Goal: Task Accomplishment & Management: Manage account settings

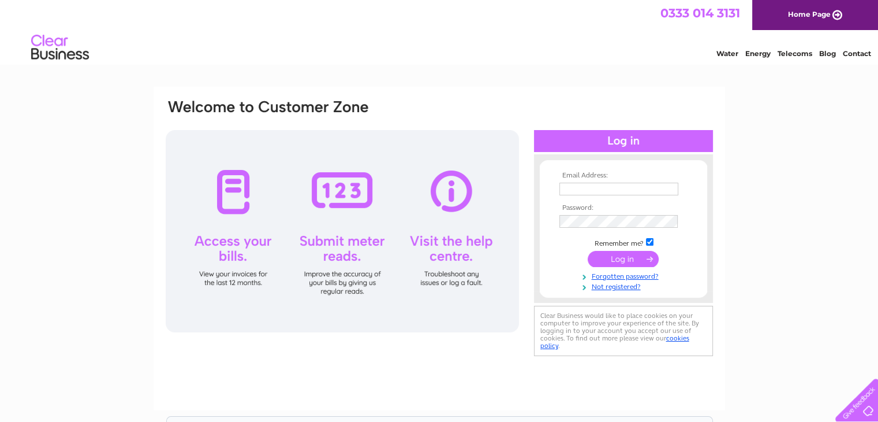
click at [600, 188] on input "text" at bounding box center [619, 188] width 119 height 13
type input "[PERSON_NAME][EMAIL_ADDRESS][DOMAIN_NAME]"
click at [628, 277] on link "Forgotten password?" at bounding box center [625, 275] width 131 height 11
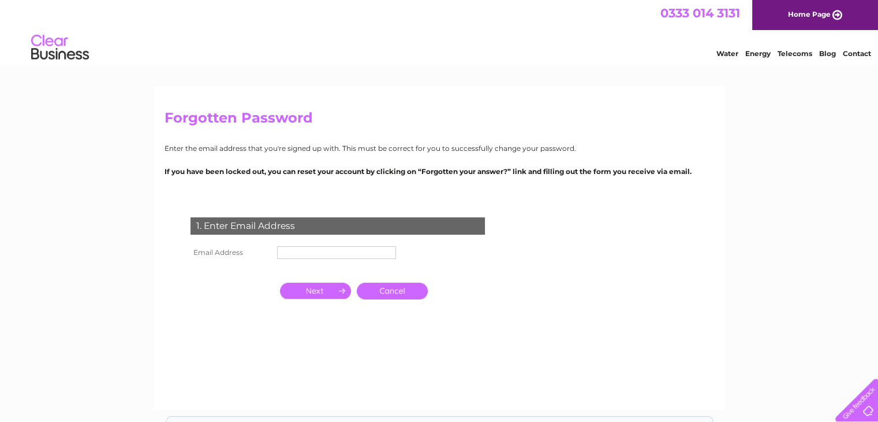
click at [379, 289] on link "Cancel" at bounding box center [392, 290] width 71 height 17
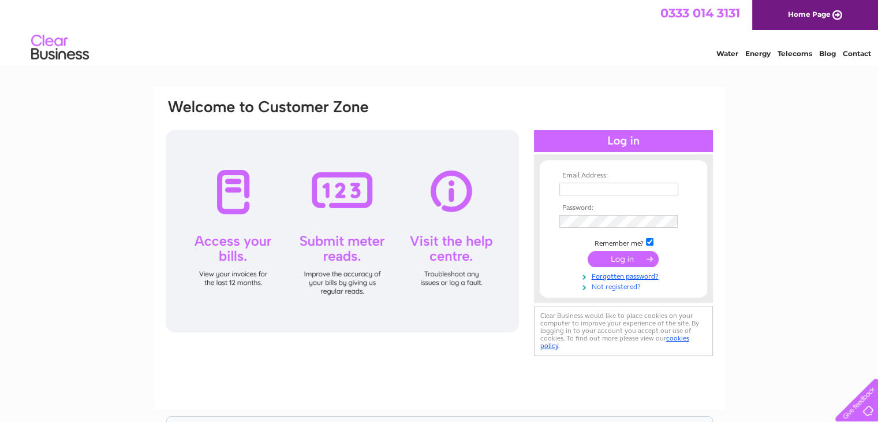
click at [608, 286] on link "Not registered?" at bounding box center [625, 285] width 131 height 11
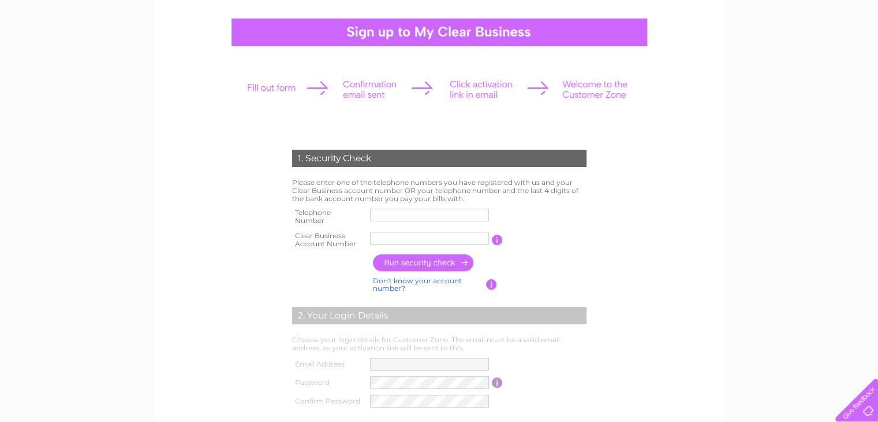
scroll to position [115, 0]
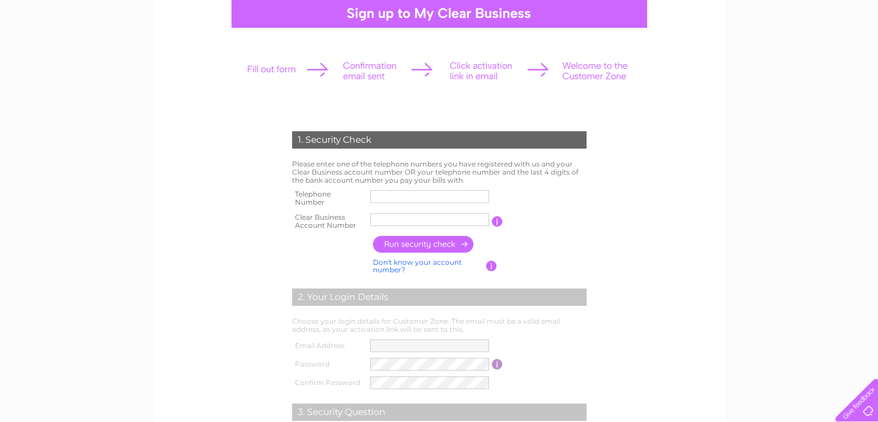
click at [403, 195] on input "text" at bounding box center [429, 196] width 119 height 13
type input "01835863755"
click at [422, 244] on input "button" at bounding box center [424, 244] width 102 height 17
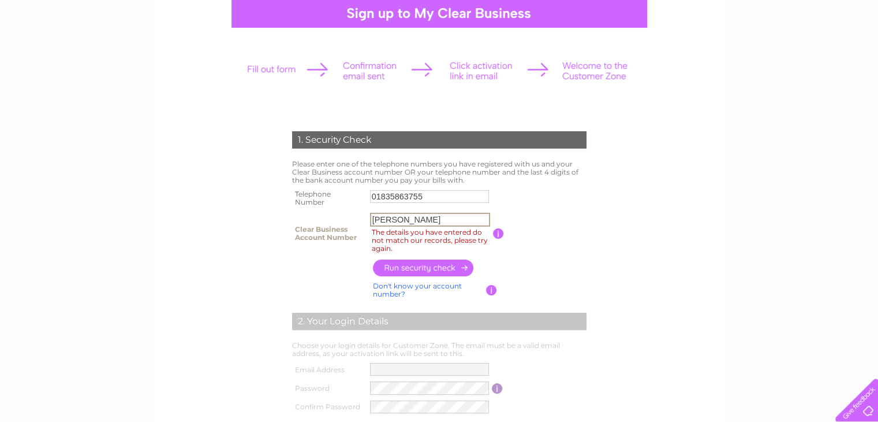
click at [417, 218] on input "Peter Hog" at bounding box center [430, 219] width 120 height 14
type input "P"
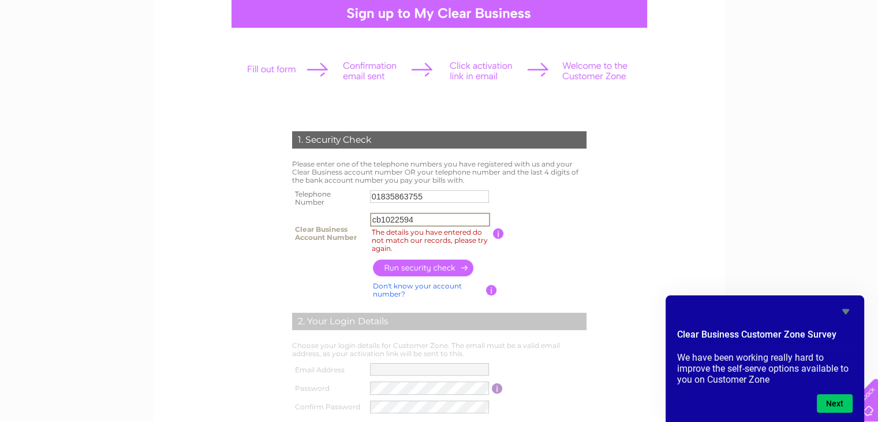
type input "cb1022594"
click at [443, 266] on input "button" at bounding box center [424, 267] width 102 height 17
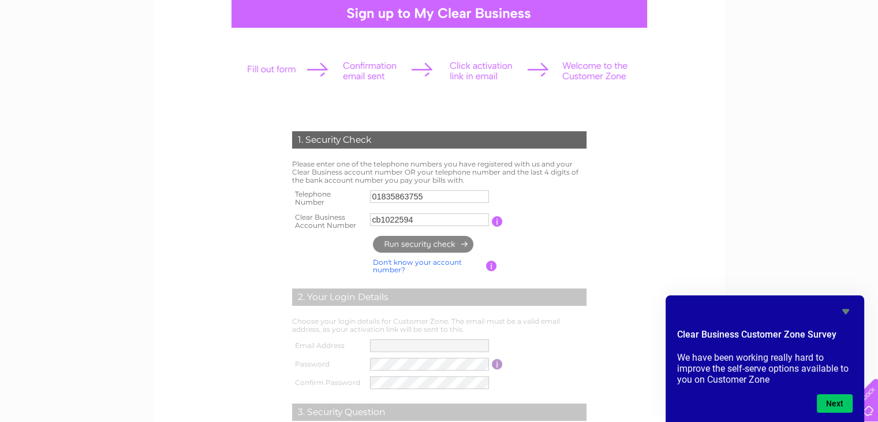
type input "**********"
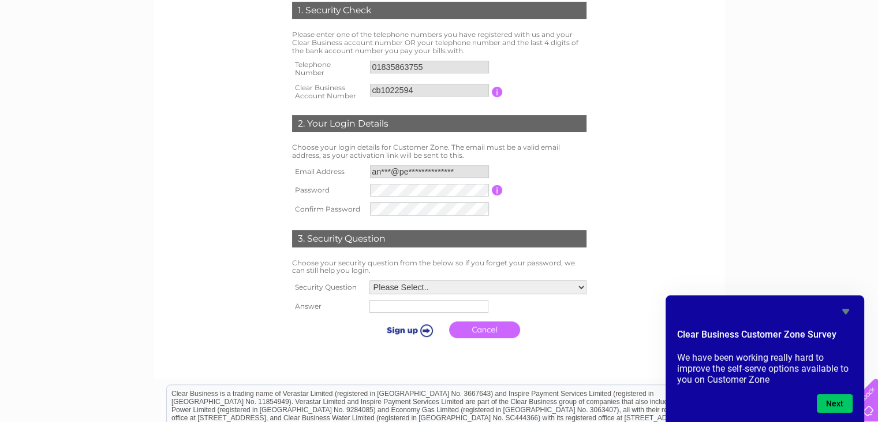
scroll to position [289, 0]
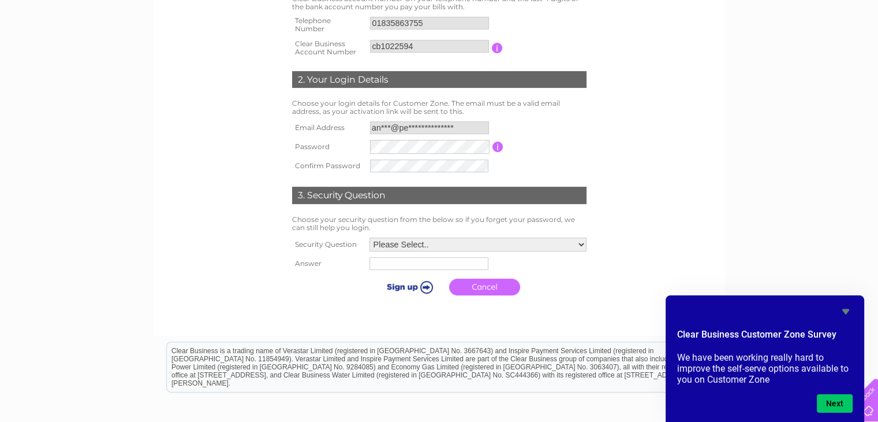
click at [588, 133] on table "**********" at bounding box center [439, 146] width 300 height 57
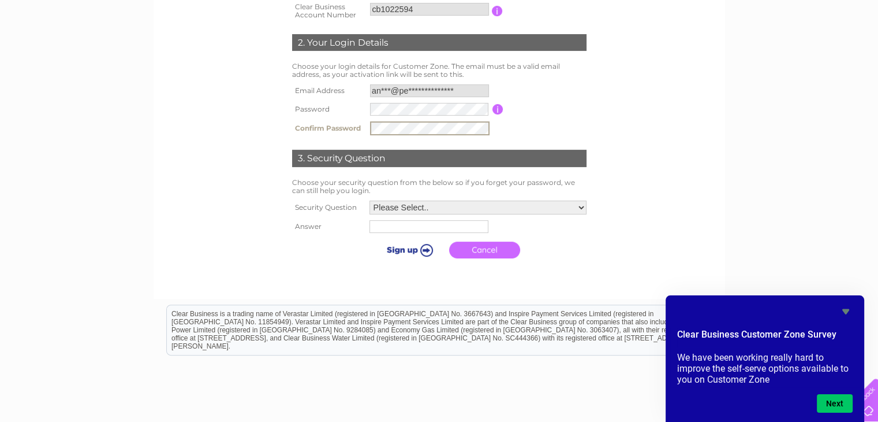
scroll to position [346, 0]
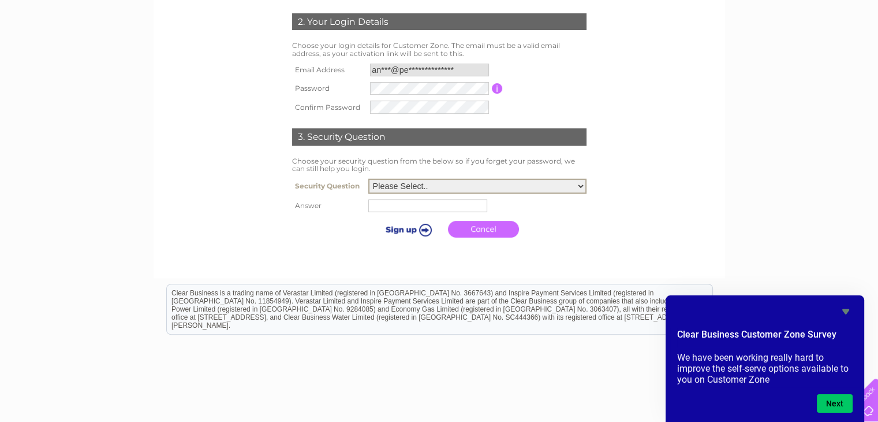
click at [582, 186] on select "Please Select.. In what town or city was your first job? In what town or city d…" at bounding box center [477, 185] width 218 height 15
select select "6"
click at [368, 178] on select "Please Select.. In what town or city was your first job? In what town or city d…" at bounding box center [477, 185] width 218 height 15
click at [420, 206] on input "text" at bounding box center [430, 205] width 120 height 14
type input "mickey mouse"
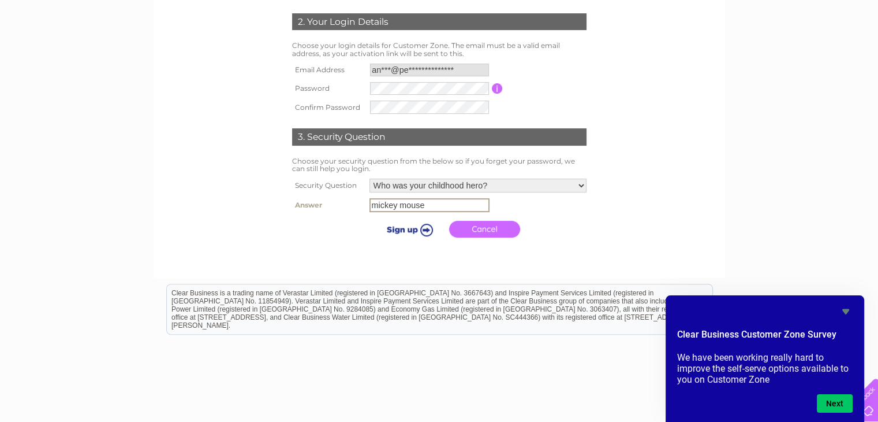
click at [491, 225] on link "Cancel" at bounding box center [484, 229] width 71 height 17
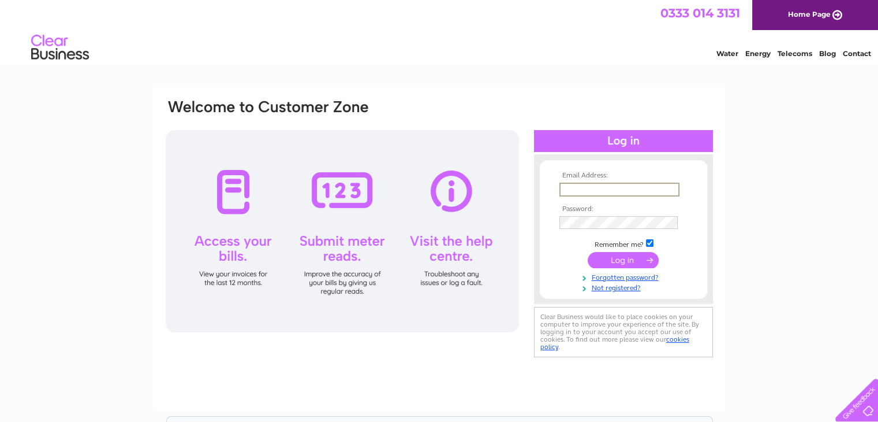
click at [594, 183] on input "text" at bounding box center [620, 189] width 120 height 14
type input "[PERSON_NAME][EMAIL_ADDRESS][DOMAIN_NAME]"
click at [624, 257] on input "submit" at bounding box center [623, 259] width 71 height 16
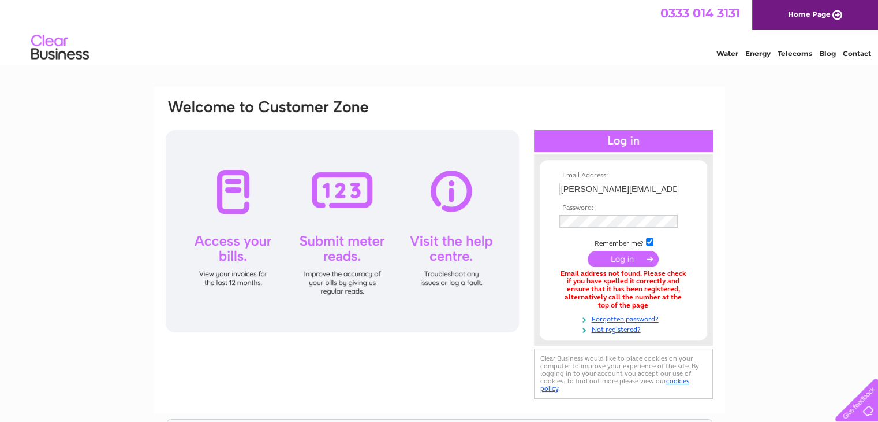
click at [624, 257] on input "submit" at bounding box center [623, 259] width 71 height 16
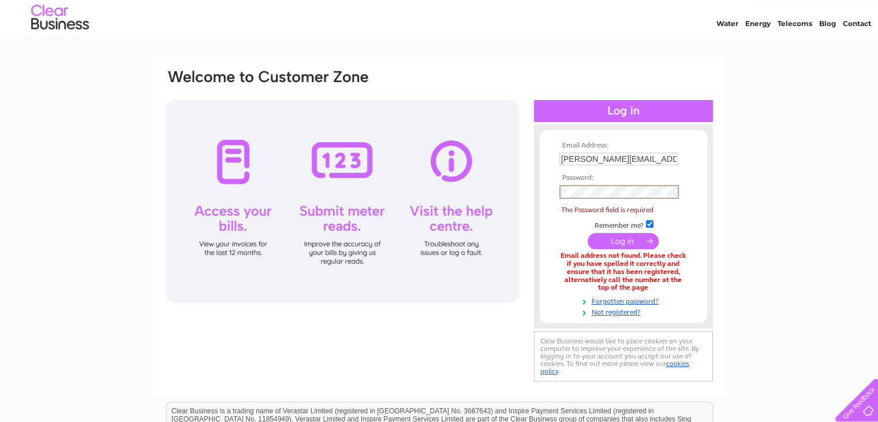
scroll to position [58, 0]
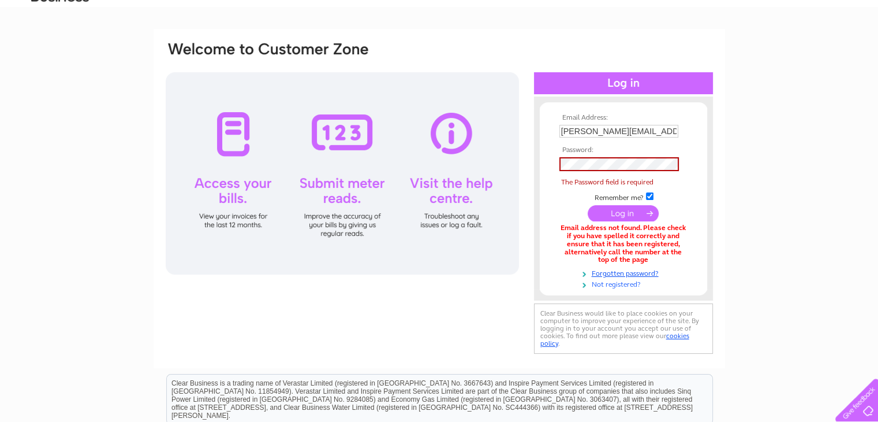
click at [614, 282] on link "Not registered?" at bounding box center [625, 283] width 131 height 11
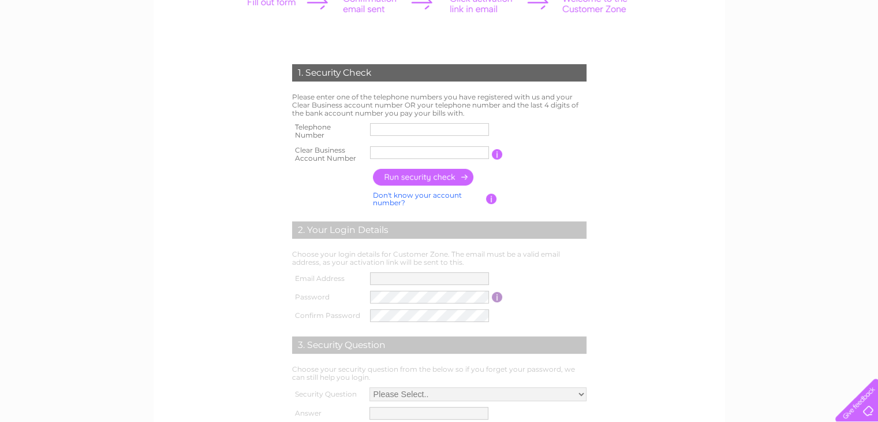
scroll to position [163, 0]
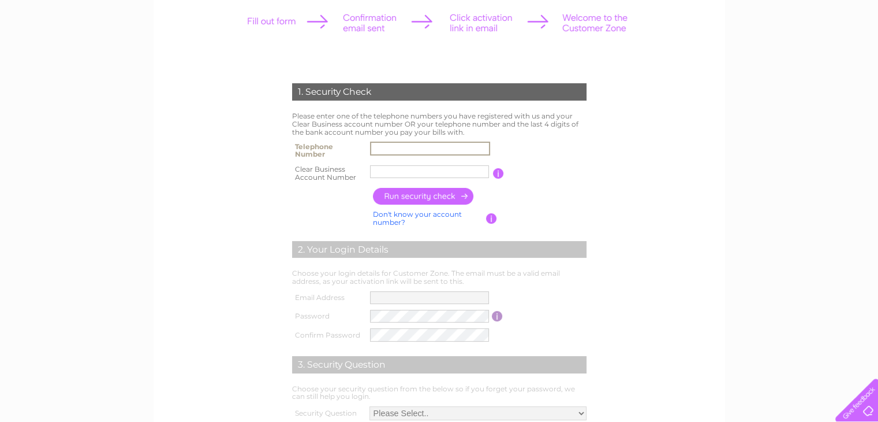
click at [391, 150] on input "text" at bounding box center [430, 148] width 120 height 14
type input "01835863755"
drag, startPoint x: 424, startPoint y: 166, endPoint x: 356, endPoint y: 162, distance: 67.6
click at [356, 165] on tr "Clear Business Account Number [PERSON_NAME] You will find your account number o…" at bounding box center [439, 173] width 300 height 23
type input "cb1022594"
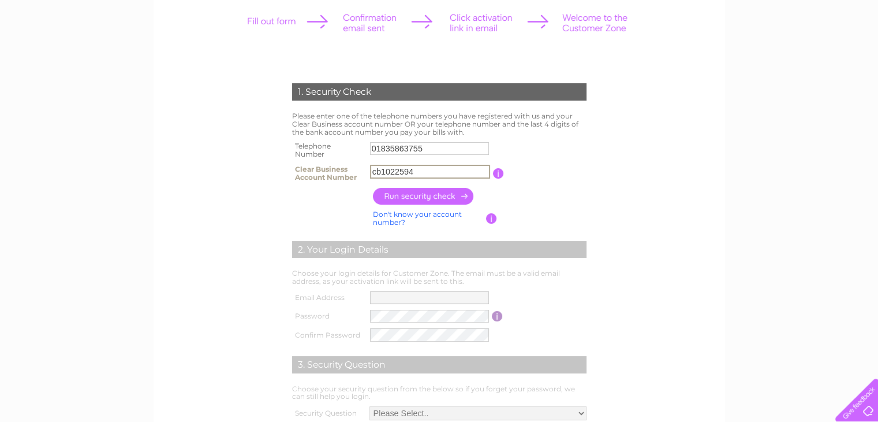
click at [434, 197] on input "button" at bounding box center [424, 196] width 102 height 17
type input "**********"
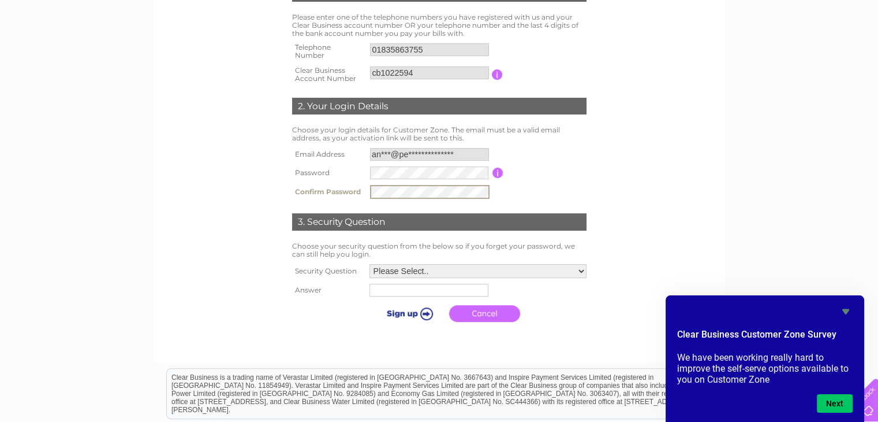
scroll to position [279, 0]
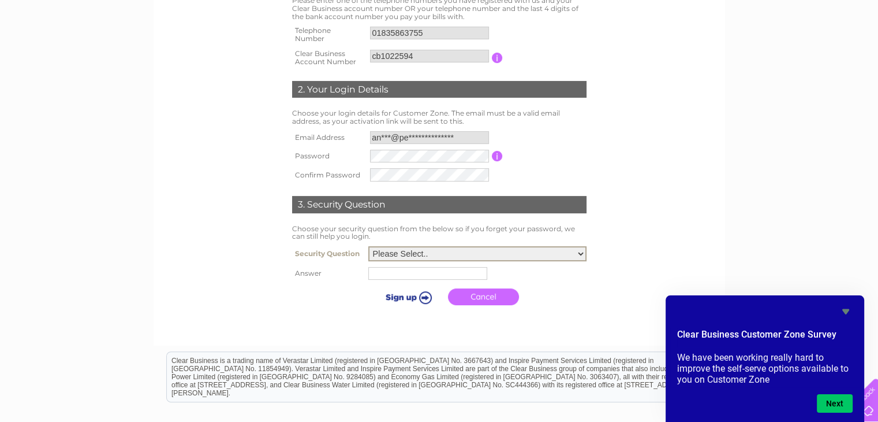
click at [580, 255] on select "Please Select.. In what town or city was your first job? In what town or city d…" at bounding box center [477, 253] width 218 height 15
select select "5"
click at [368, 246] on select "Please Select.. In what town or city was your first job? In what town or city d…" at bounding box center [477, 253] width 218 height 15
click at [412, 273] on input "text" at bounding box center [430, 273] width 120 height 14
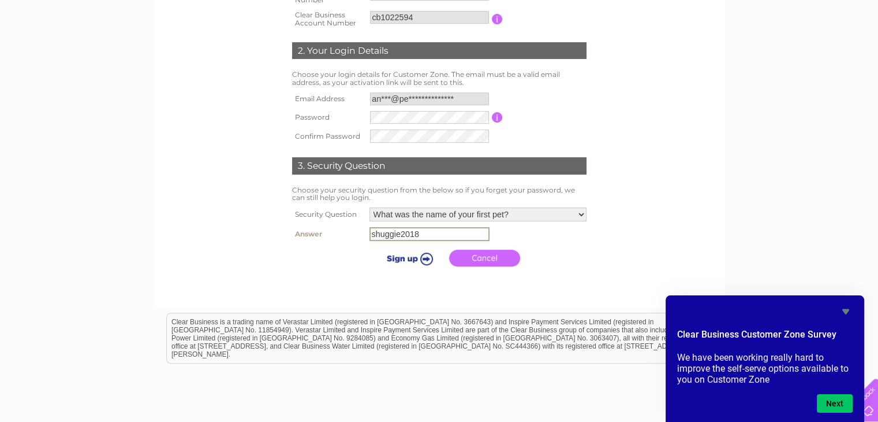
scroll to position [337, 0]
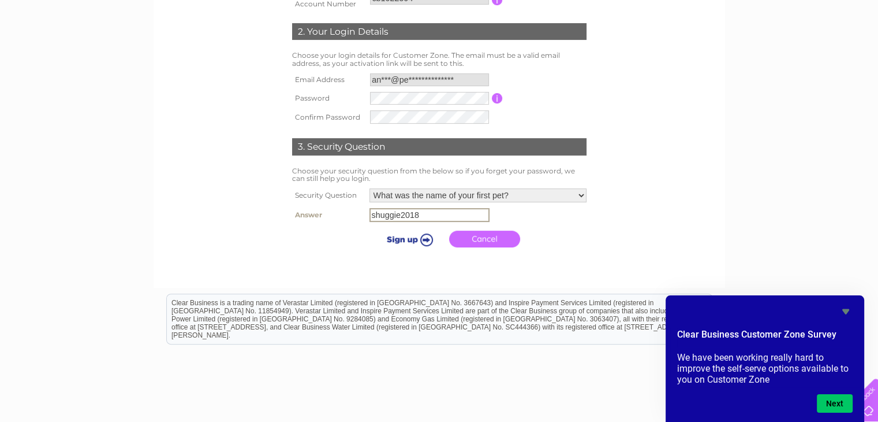
type input "shuggie2018"
click at [402, 241] on input "submit" at bounding box center [407, 238] width 71 height 16
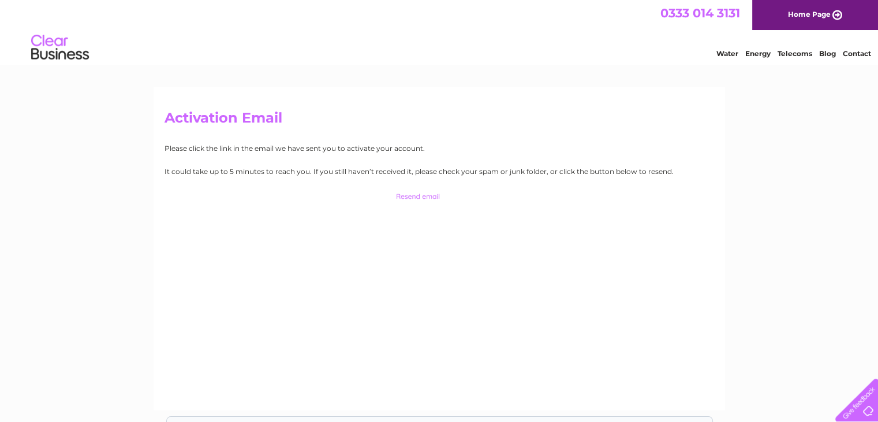
click at [419, 195] on input "button" at bounding box center [439, 196] width 114 height 16
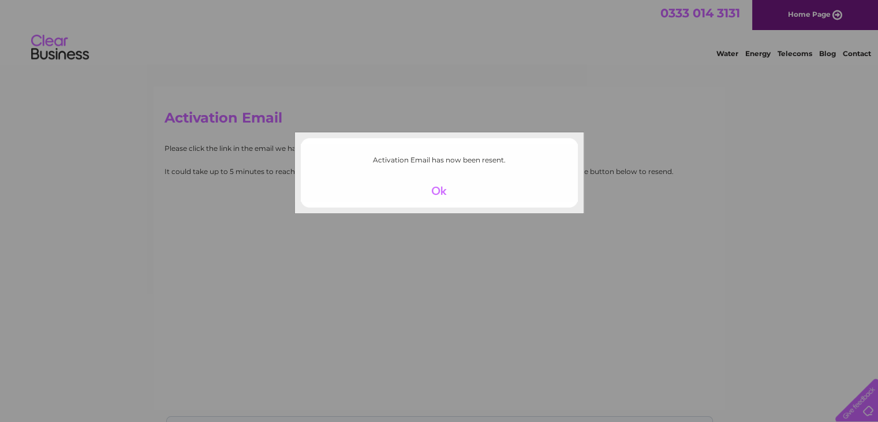
click at [438, 187] on div at bounding box center [439, 190] width 71 height 16
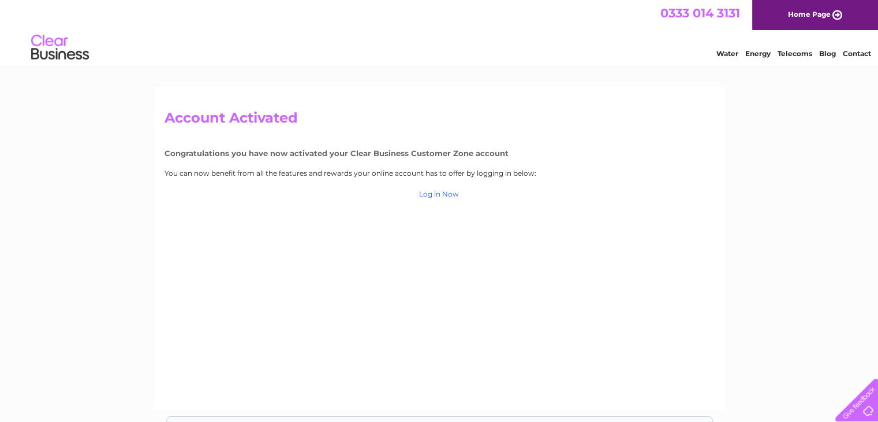
click at [441, 192] on link "Log in Now" at bounding box center [439, 193] width 40 height 9
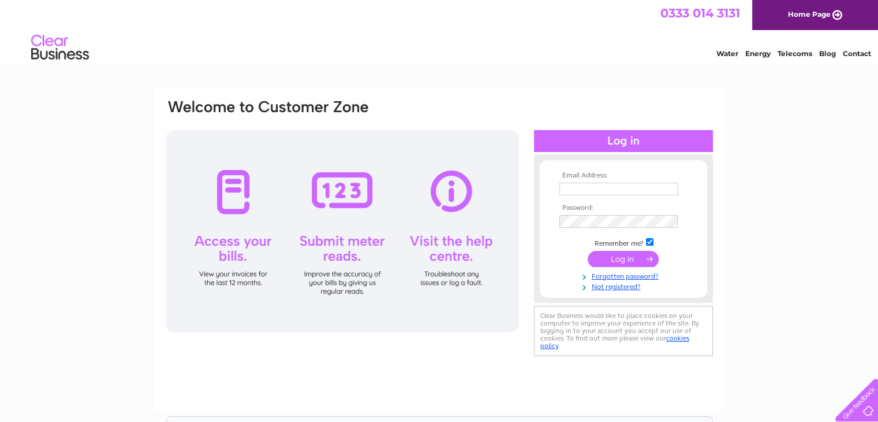
click at [575, 182] on input "text" at bounding box center [619, 188] width 119 height 13
type input "[PERSON_NAME][EMAIL_ADDRESS][DOMAIN_NAME]"
click at [628, 260] on input "submit" at bounding box center [623, 259] width 71 height 16
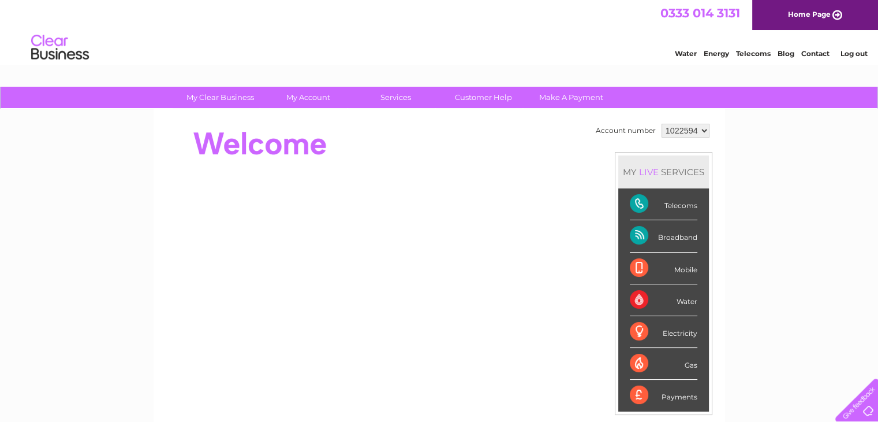
scroll to position [58, 0]
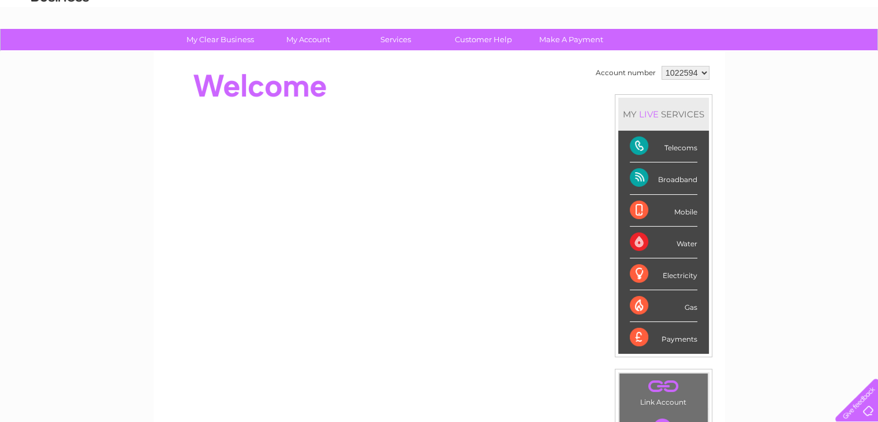
click at [672, 144] on div "Telecoms" at bounding box center [664, 146] width 68 height 32
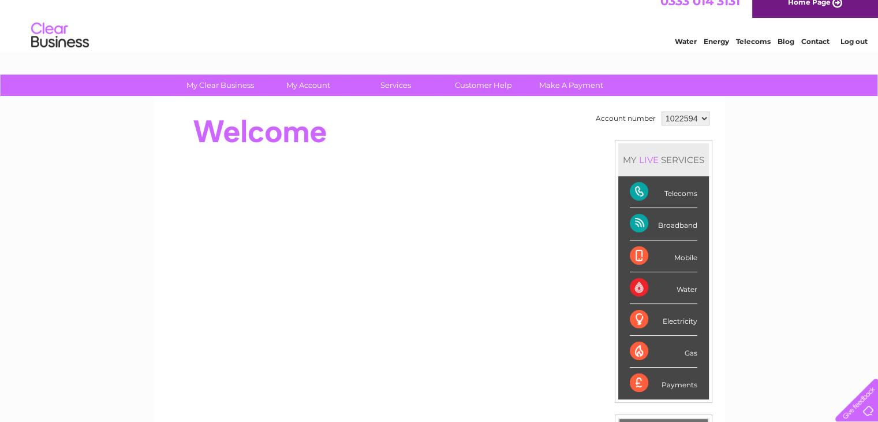
scroll to position [0, 0]
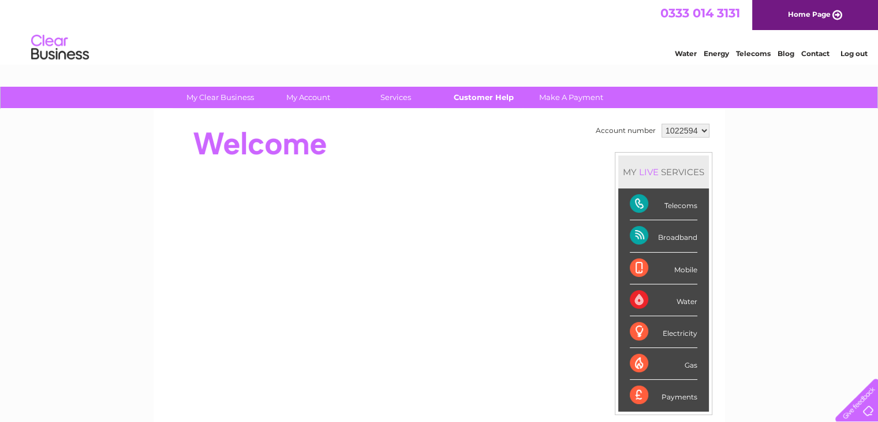
click at [476, 95] on link "Customer Help" at bounding box center [483, 97] width 95 height 21
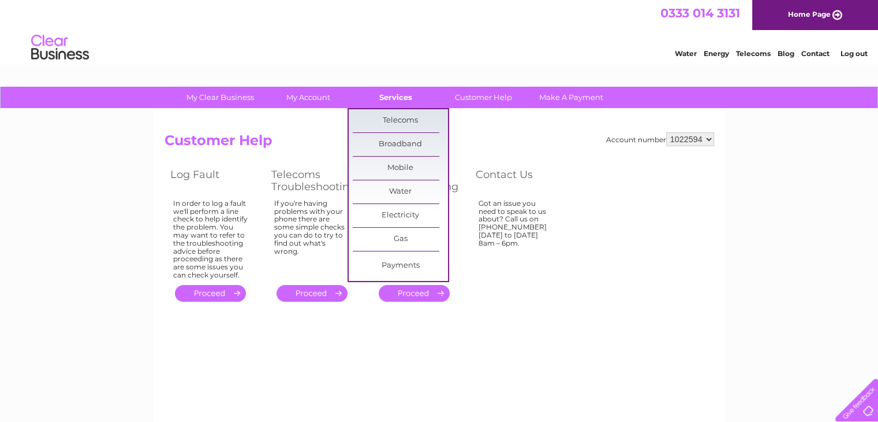
click at [401, 95] on link "Services" at bounding box center [395, 97] width 95 height 21
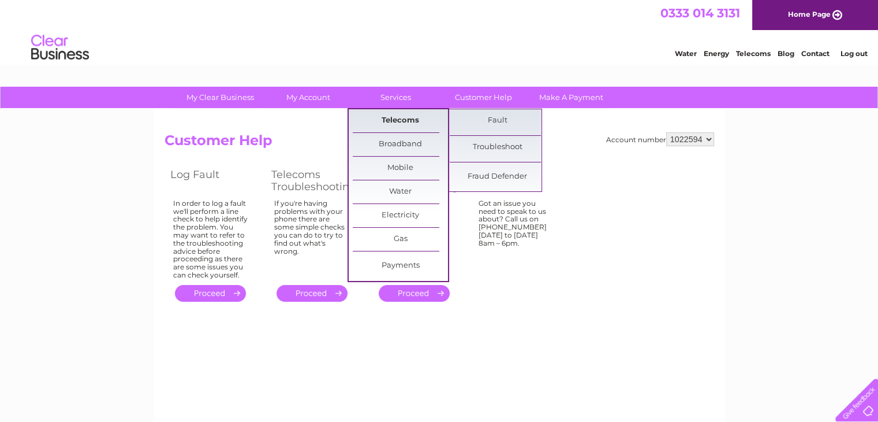
click at [411, 118] on link "Telecoms" at bounding box center [400, 120] width 95 height 23
click at [497, 121] on link "Fault" at bounding box center [497, 120] width 95 height 23
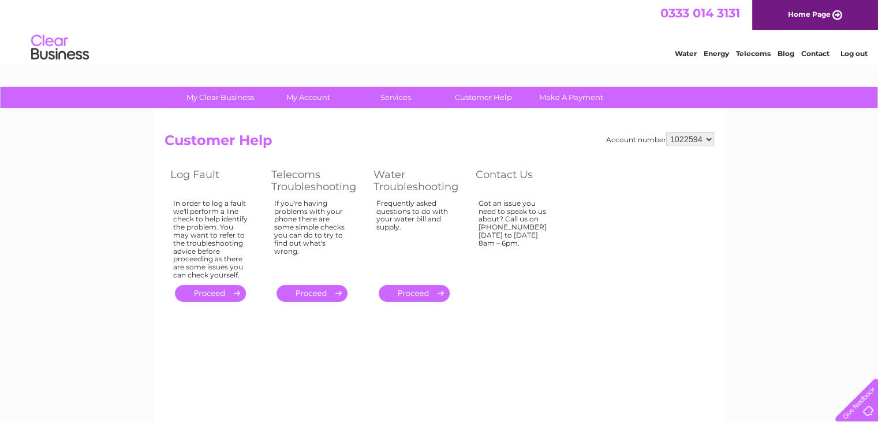
click at [753, 54] on link "Telecoms" at bounding box center [753, 53] width 35 height 9
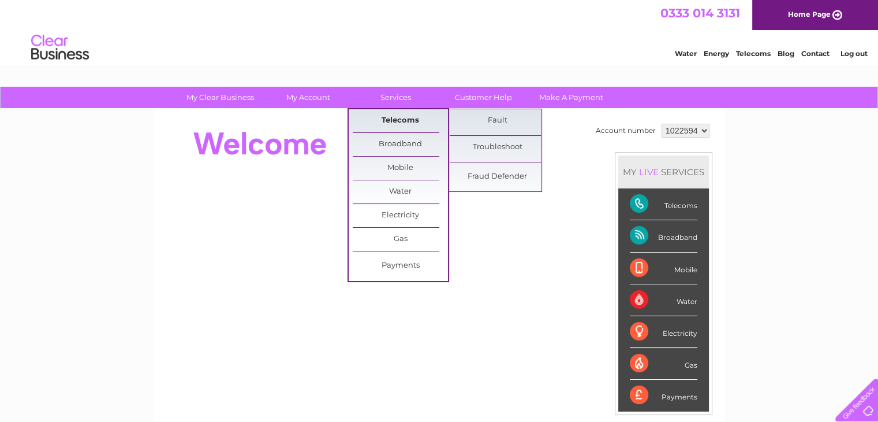
click at [414, 122] on link "Telecoms" at bounding box center [400, 120] width 95 height 23
click at [404, 118] on link "Telecoms" at bounding box center [400, 120] width 95 height 23
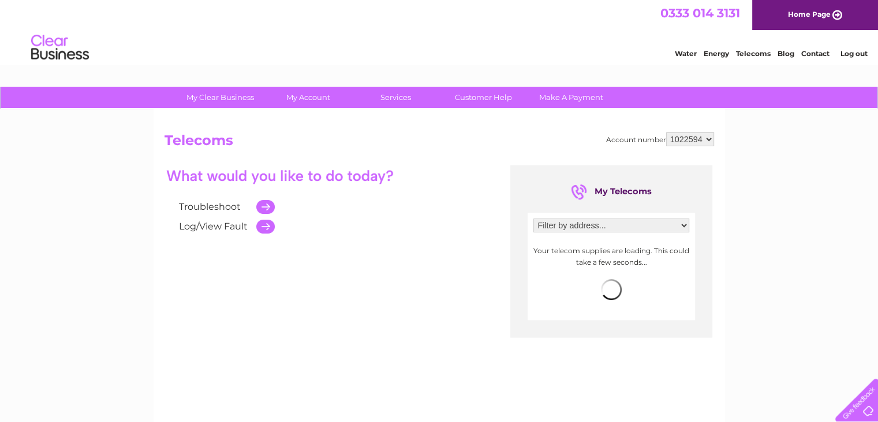
click at [682, 224] on select "Filter by address... Bankend Industrial Estate, Edinburgh Road, Jedburgh, Roxbu…" at bounding box center [612, 225] width 156 height 14
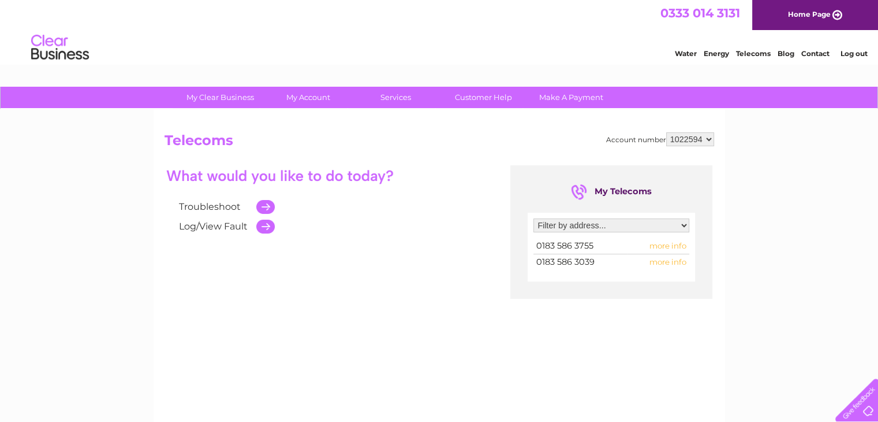
click at [681, 222] on select "Filter by address... Bankend Industrial Estate, Edinburgh Road, Jedburgh, Roxbu…" at bounding box center [612, 225] width 156 height 14
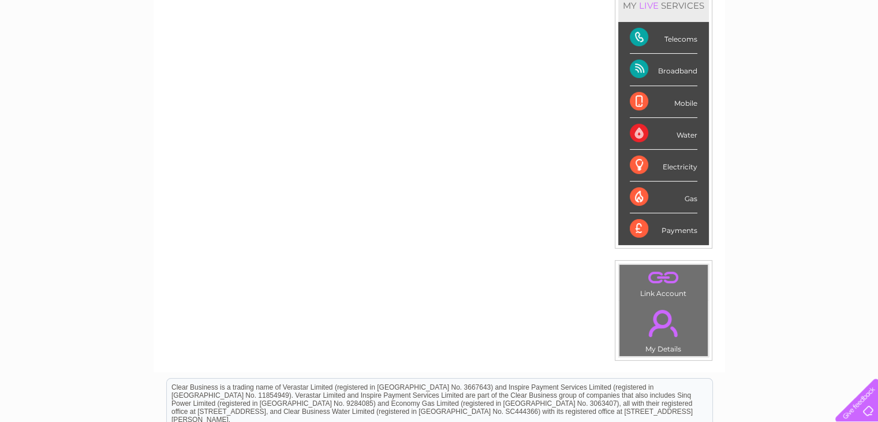
scroll to position [173, 0]
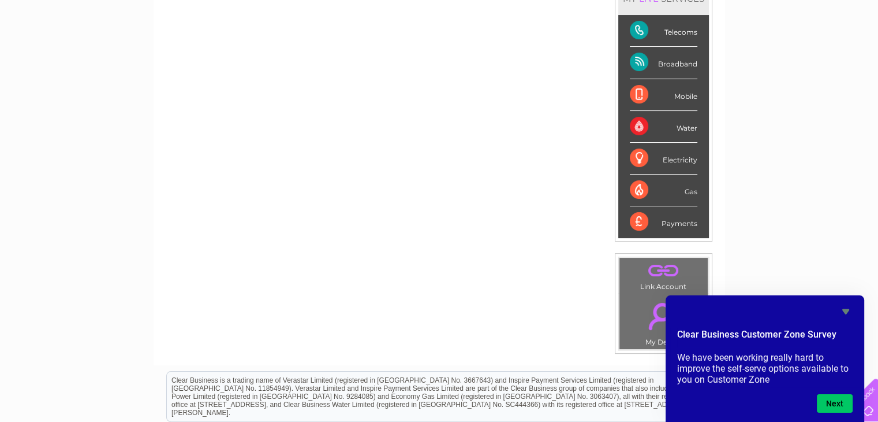
click at [689, 89] on div "Mobile" at bounding box center [664, 95] width 68 height 32
click at [847, 309] on icon "Hide survey" at bounding box center [845, 311] width 7 height 5
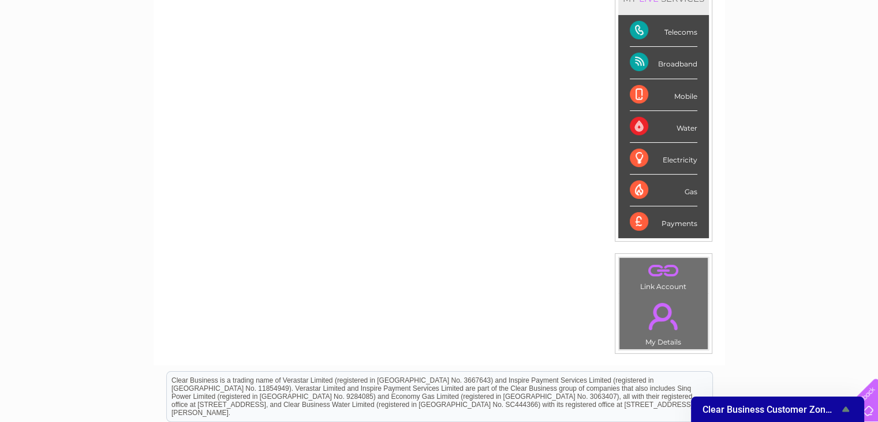
click at [633, 96] on div "Mobile" at bounding box center [664, 95] width 68 height 32
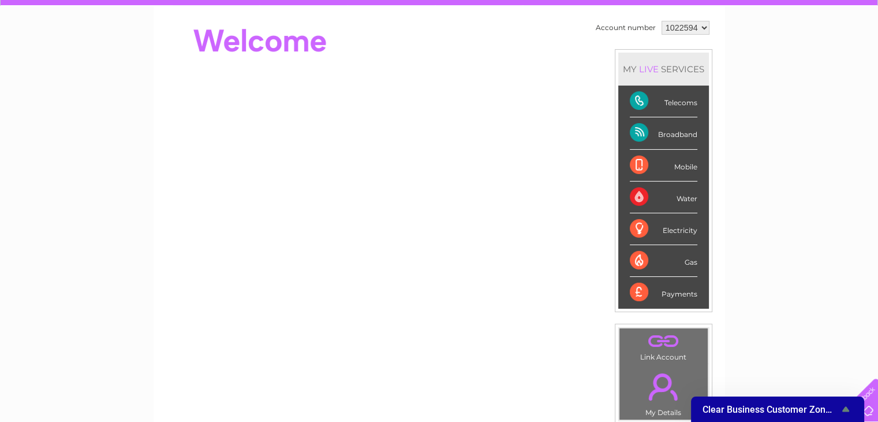
scroll to position [115, 0]
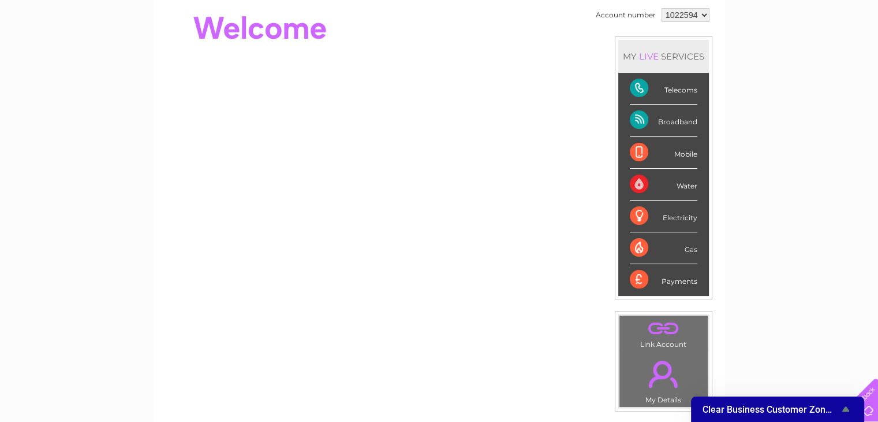
click at [663, 146] on div "Mobile" at bounding box center [664, 153] width 68 height 32
click at [642, 152] on div "Mobile" at bounding box center [664, 153] width 68 height 32
click at [688, 153] on div "Mobile" at bounding box center [664, 153] width 68 height 32
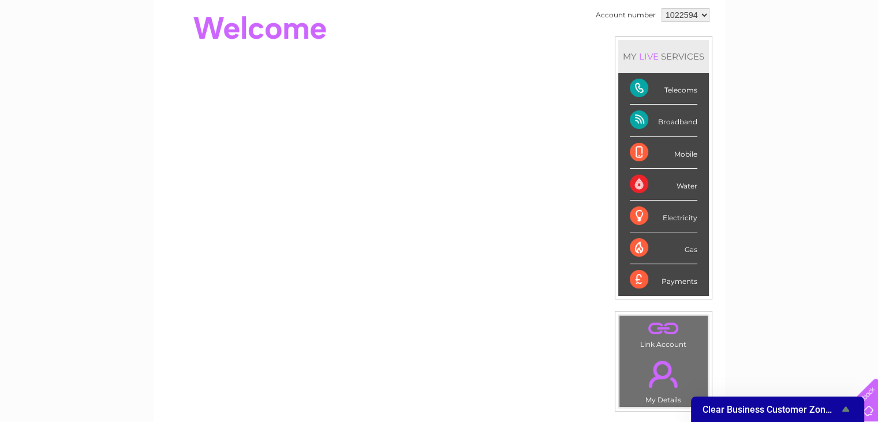
click at [662, 88] on div "Telecoms" at bounding box center [664, 89] width 68 height 32
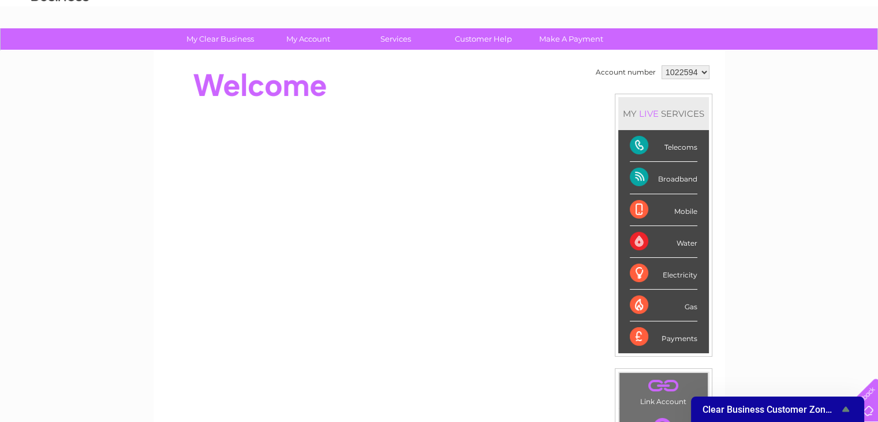
scroll to position [58, 0]
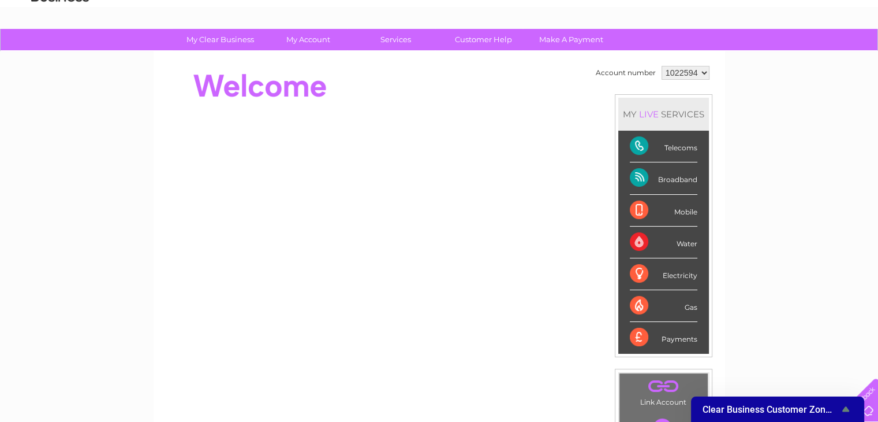
click at [747, 134] on div "My Clear Business Login Details My Details My Preferences Link Account My Accou…" at bounding box center [439, 353] width 878 height 649
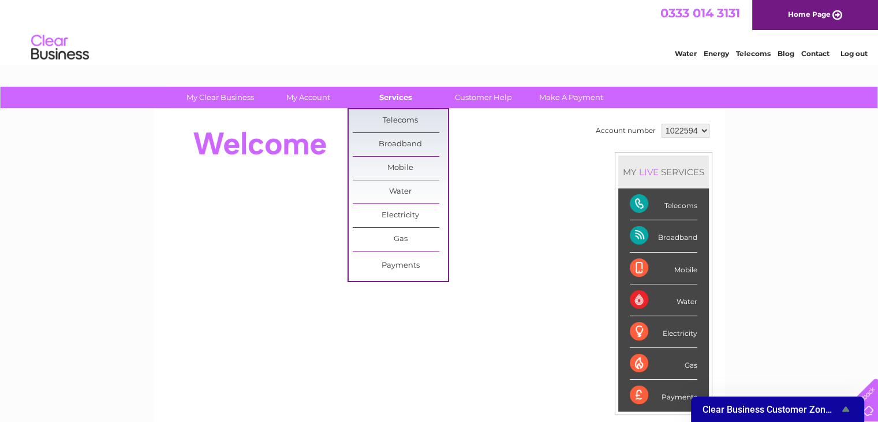
click at [411, 95] on link "Services" at bounding box center [395, 97] width 95 height 21
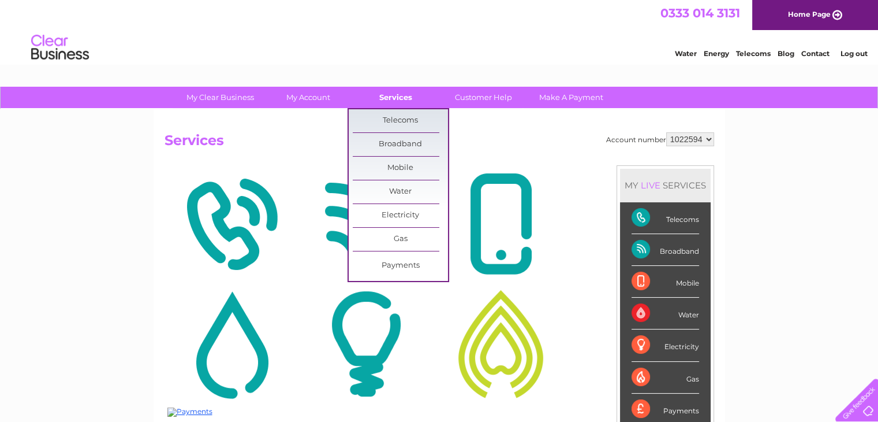
click at [391, 92] on link "Services" at bounding box center [395, 97] width 95 height 21
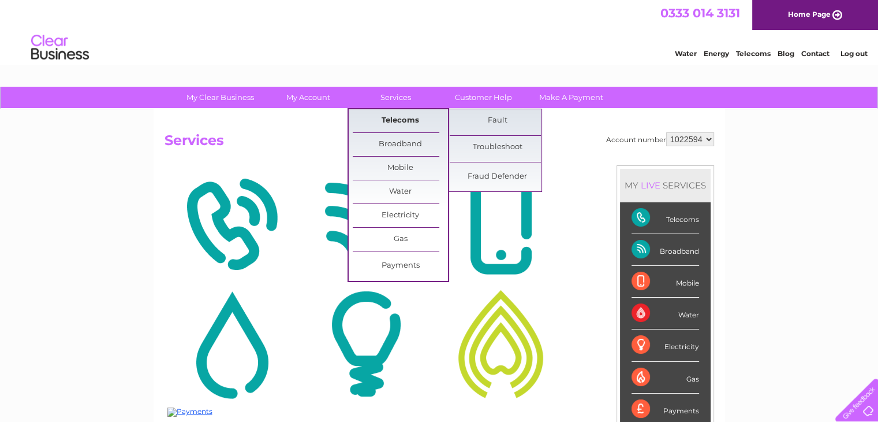
click at [396, 115] on link "Telecoms" at bounding box center [400, 120] width 95 height 23
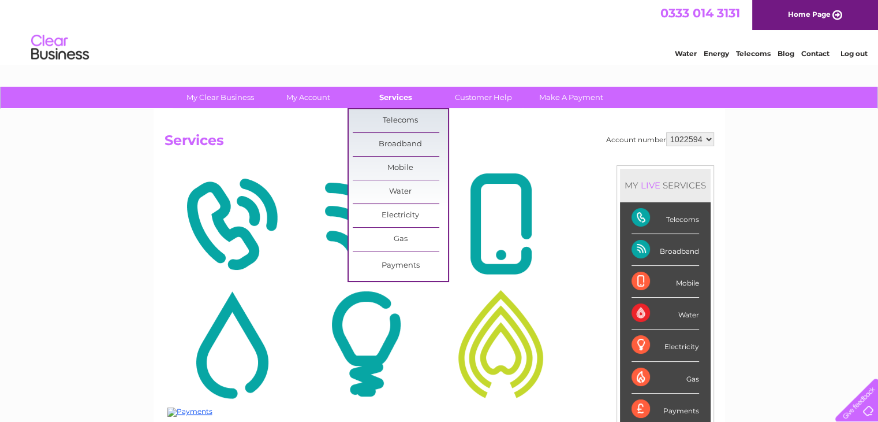
click at [394, 98] on link "Services" at bounding box center [395, 97] width 95 height 21
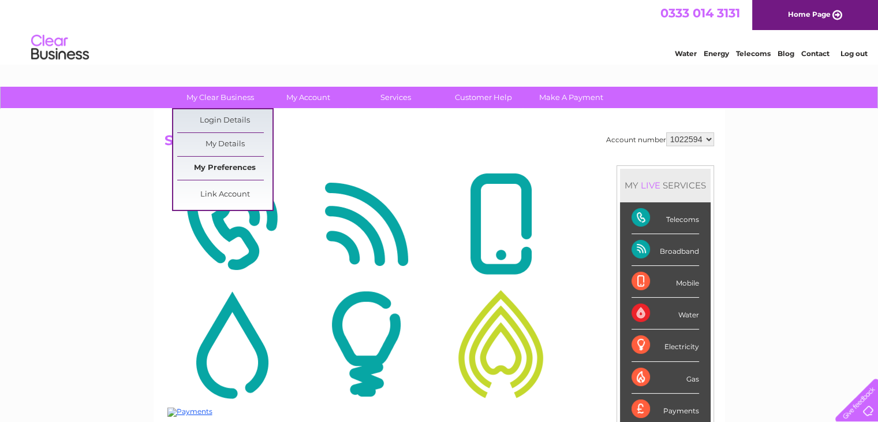
click at [234, 169] on link "My Preferences" at bounding box center [224, 167] width 95 height 23
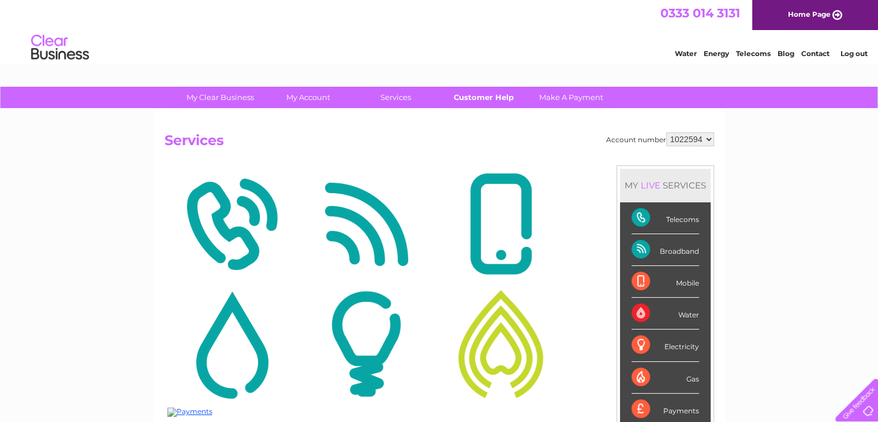
click at [473, 94] on link "Customer Help" at bounding box center [483, 97] width 95 height 21
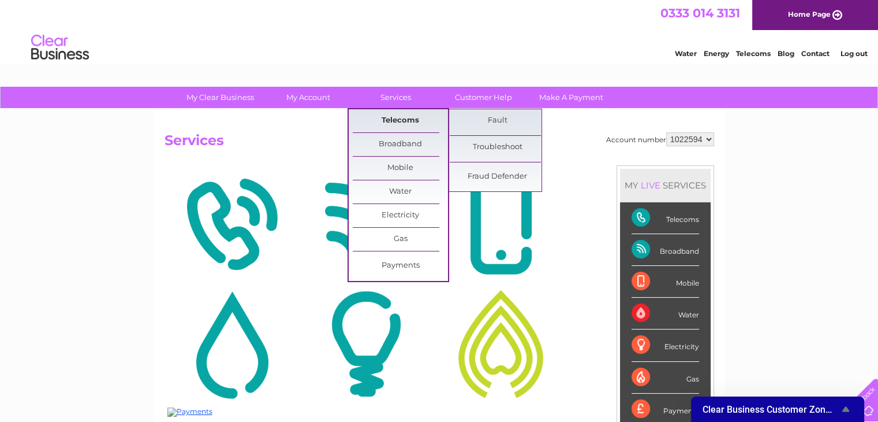
click at [396, 116] on link "Telecoms" at bounding box center [400, 120] width 95 height 23
click at [510, 126] on link "Fault" at bounding box center [497, 120] width 95 height 23
